Goal: Task Accomplishment & Management: Use online tool/utility

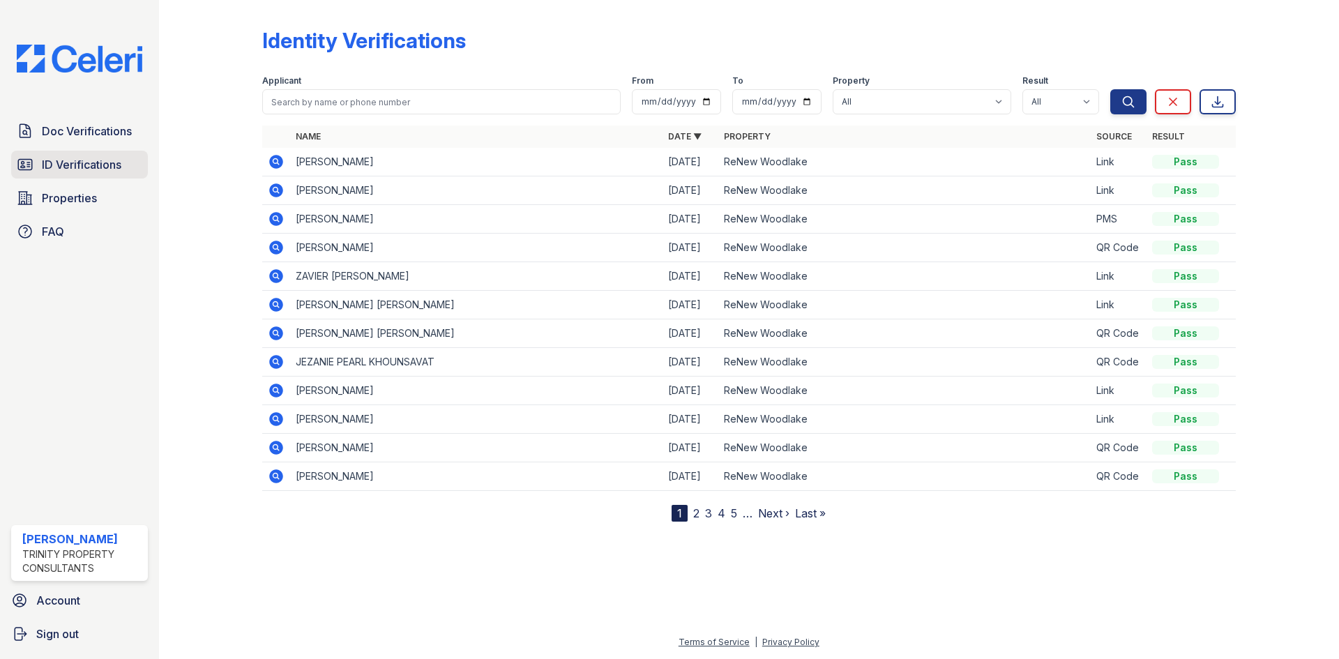
click at [61, 161] on span "ID Verifications" at bounding box center [82, 164] width 80 height 17
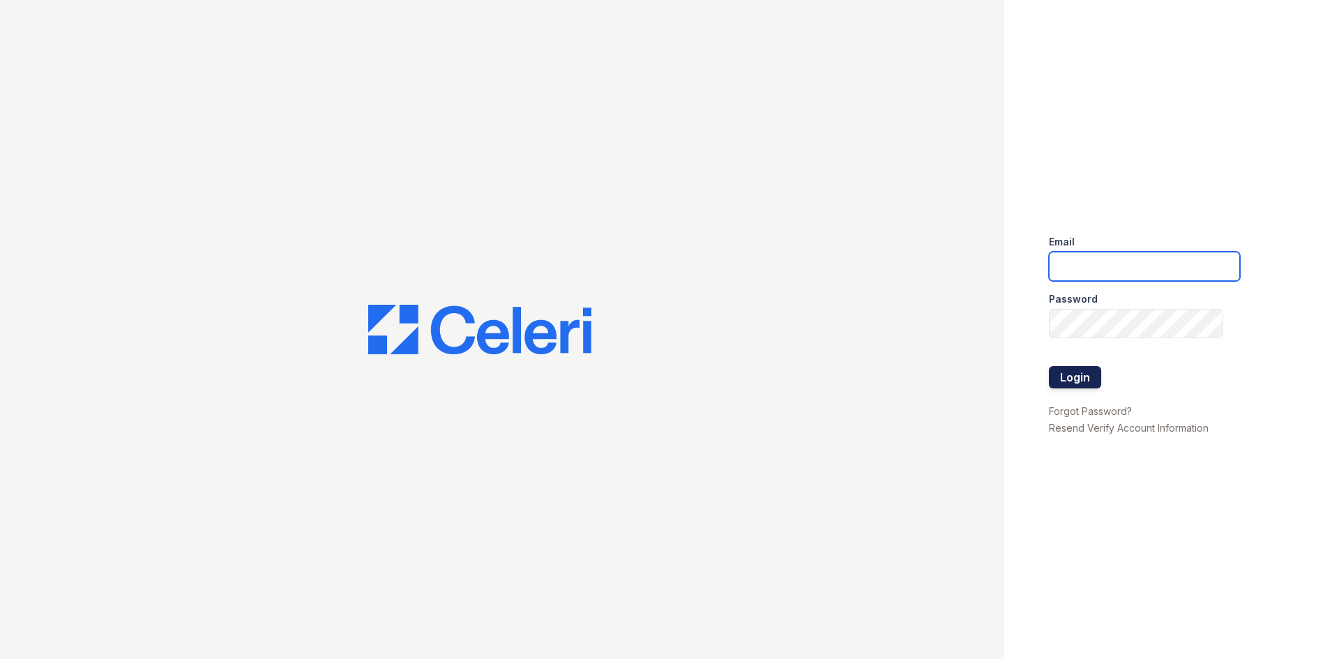
type input "ckeena@trinity-pm.com"
click at [1078, 379] on button "Login" at bounding box center [1075, 377] width 52 height 22
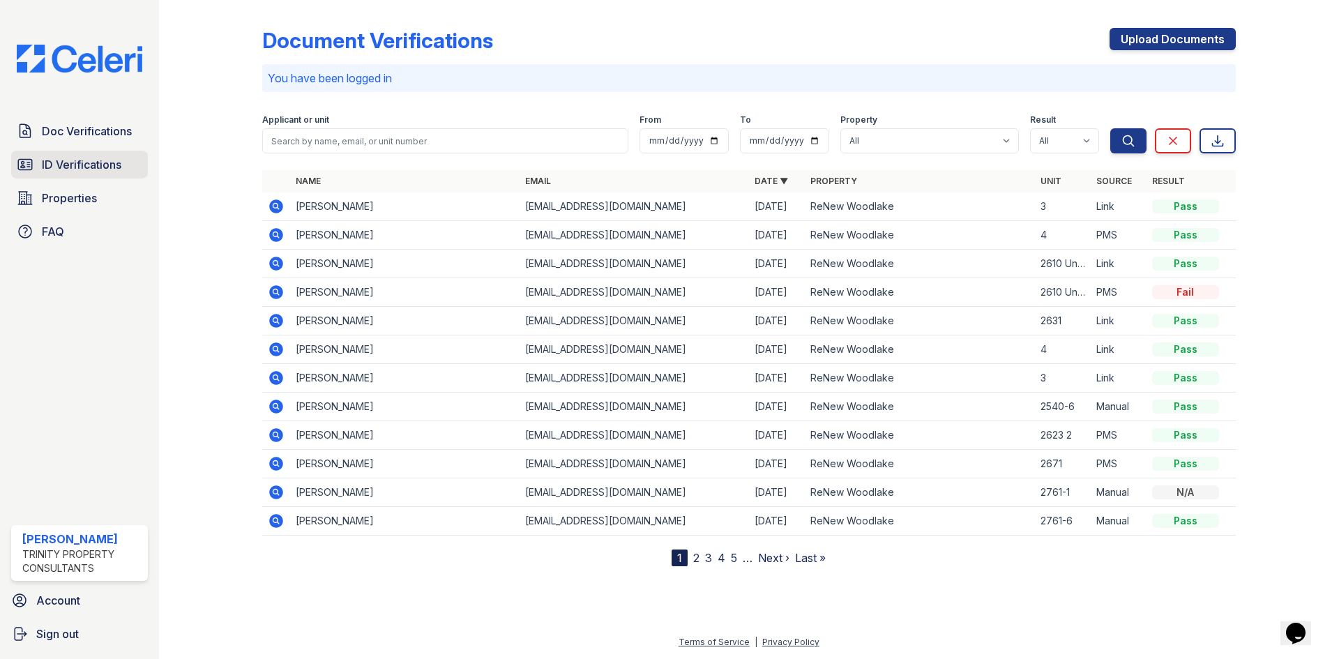
click at [44, 168] on span "ID Verifications" at bounding box center [82, 164] width 80 height 17
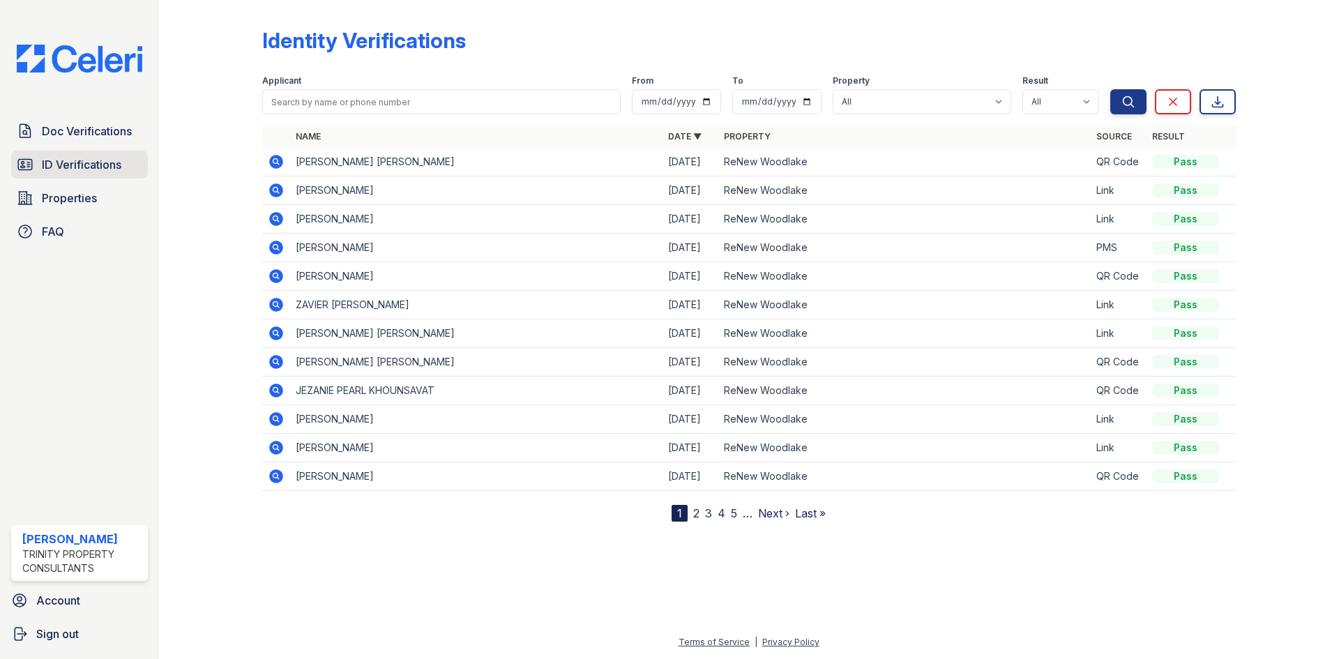
click at [55, 165] on span "ID Verifications" at bounding box center [82, 164] width 80 height 17
